Goal: Task Accomplishment & Management: Complete application form

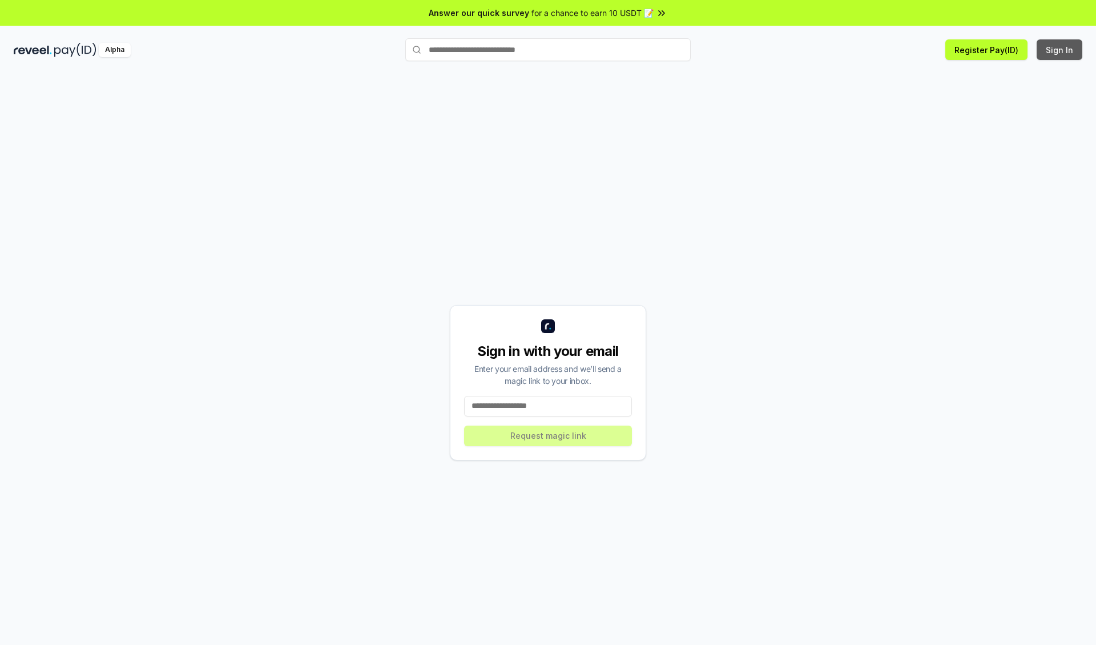
click at [1060, 50] on button "Sign In" at bounding box center [1060, 49] width 46 height 21
type input "**********"
click at [548, 435] on button "Request magic link" at bounding box center [548, 435] width 168 height 21
